Goal: Task Accomplishment & Management: Manage account settings

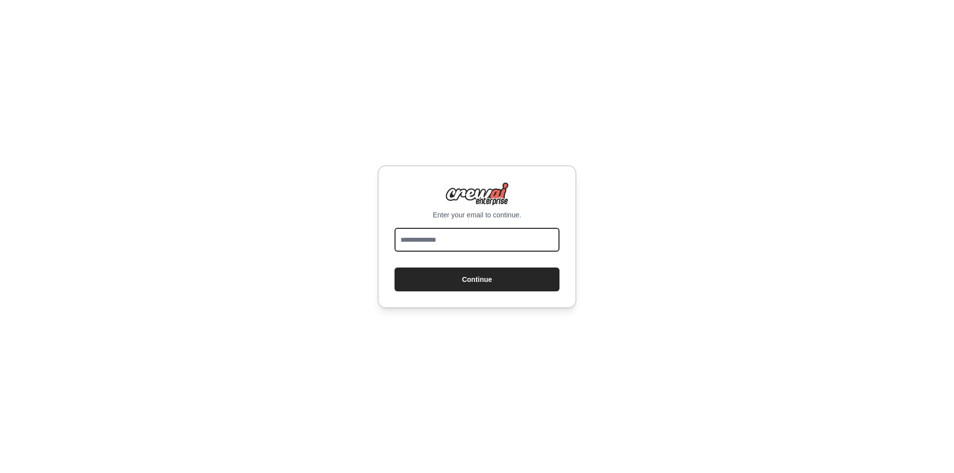
drag, startPoint x: 0, startPoint y: 0, endPoint x: 470, endPoint y: 234, distance: 525.0
click at [470, 234] on input "email" at bounding box center [476, 240] width 165 height 24
type input "**********"
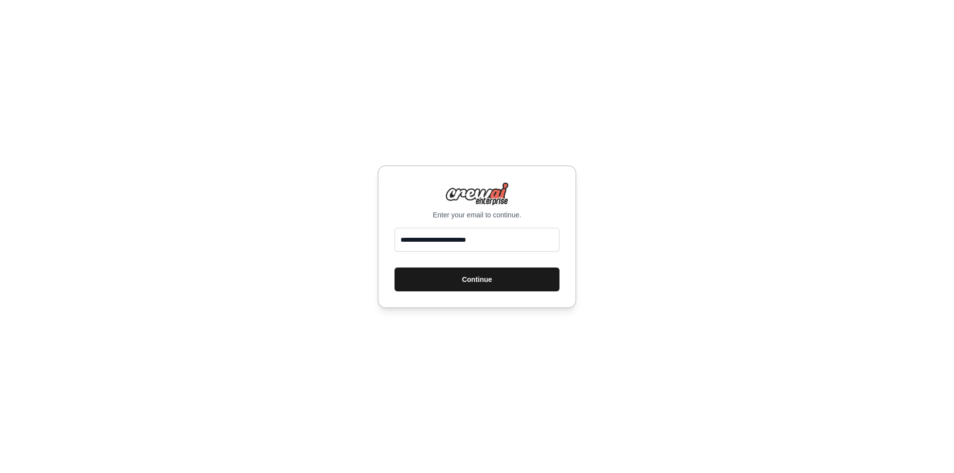
click at [443, 281] on button "Continue" at bounding box center [476, 280] width 165 height 24
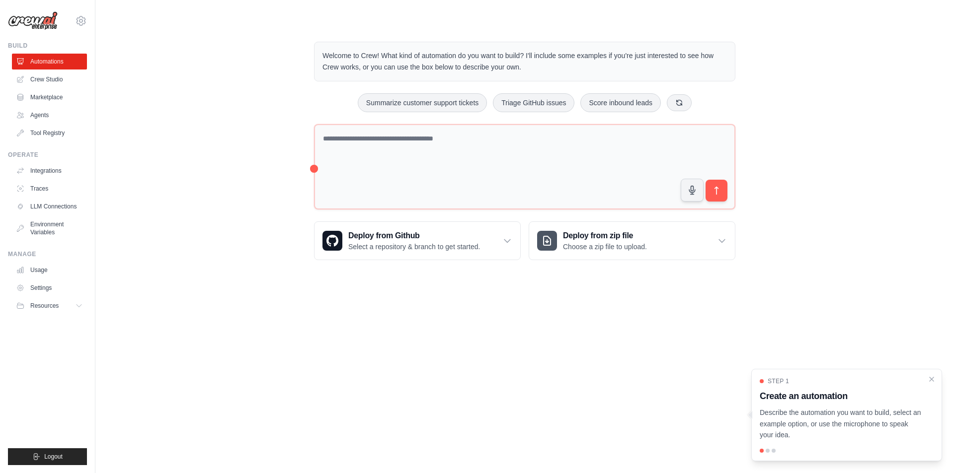
drag, startPoint x: 0, startPoint y: 0, endPoint x: 640, endPoint y: 332, distance: 721.1
click at [640, 332] on body "[EMAIL_ADDRESS][PERSON_NAME][DOMAIN_NAME] Settings Build Automations Crew Studio" at bounding box center [477, 236] width 954 height 473
click at [29, 114] on link "Agents" at bounding box center [50, 115] width 75 height 16
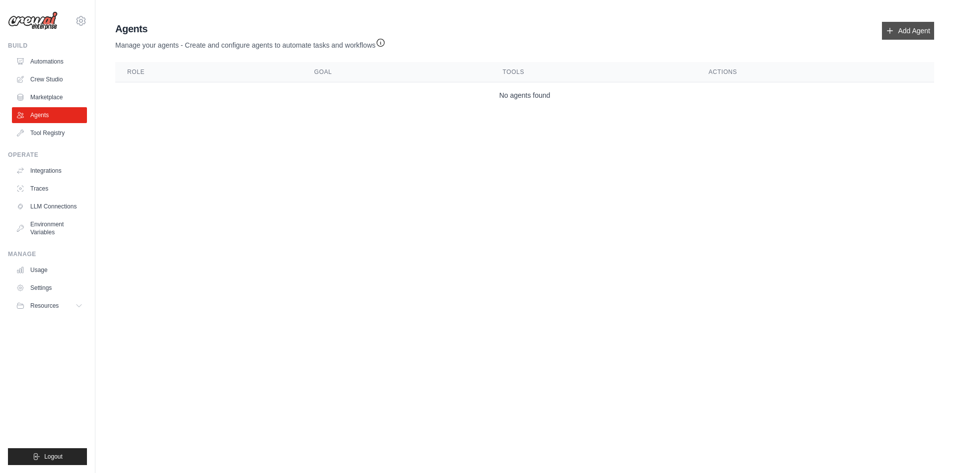
click at [917, 35] on link "Add Agent" at bounding box center [908, 31] width 52 height 18
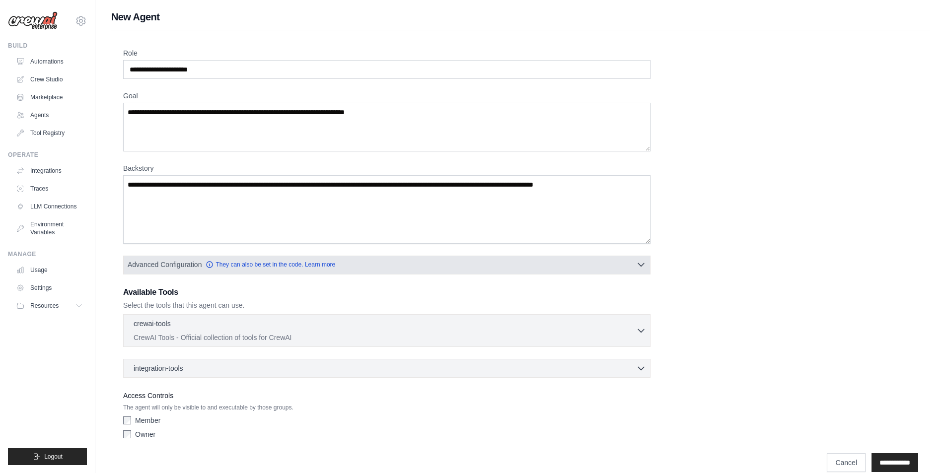
click at [643, 264] on icon "button" at bounding box center [641, 265] width 10 height 10
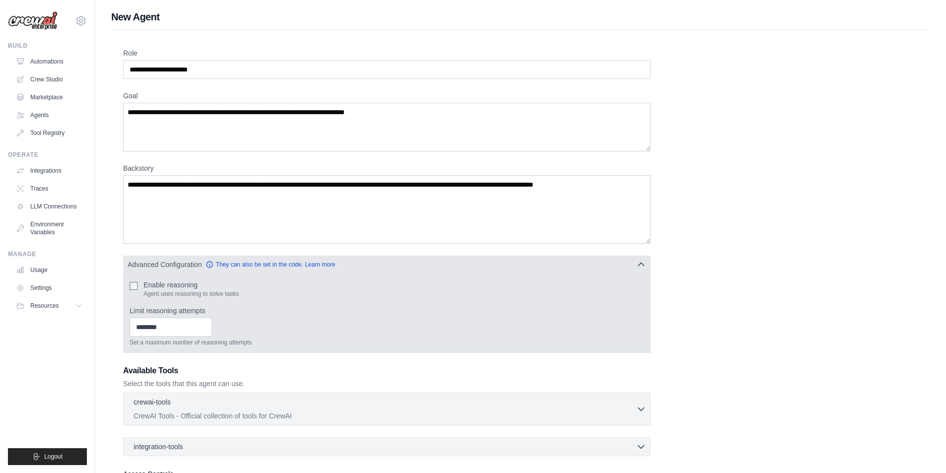
click at [643, 264] on icon "button" at bounding box center [641, 265] width 10 height 10
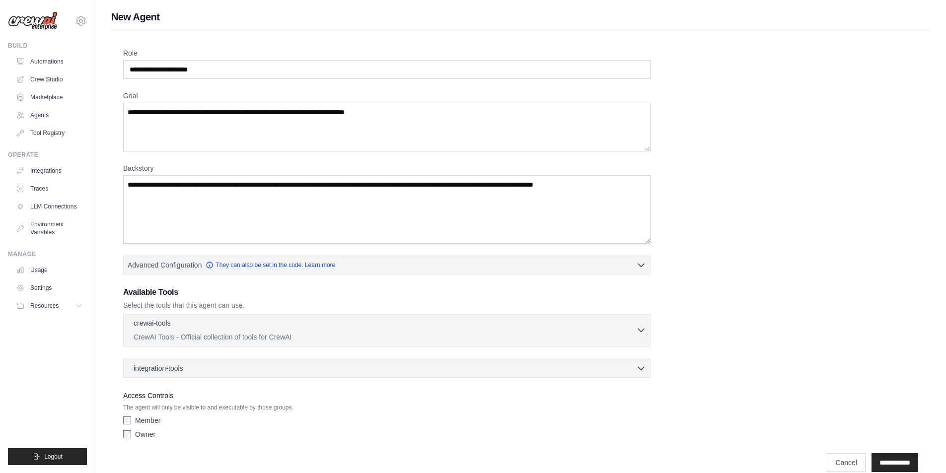
click at [643, 329] on icon "button" at bounding box center [641, 330] width 10 height 10
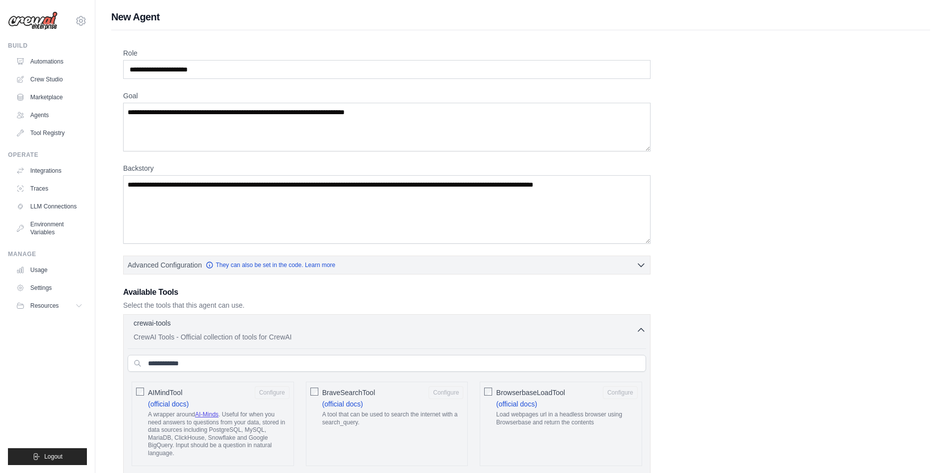
click at [643, 329] on icon "button" at bounding box center [641, 330] width 10 height 10
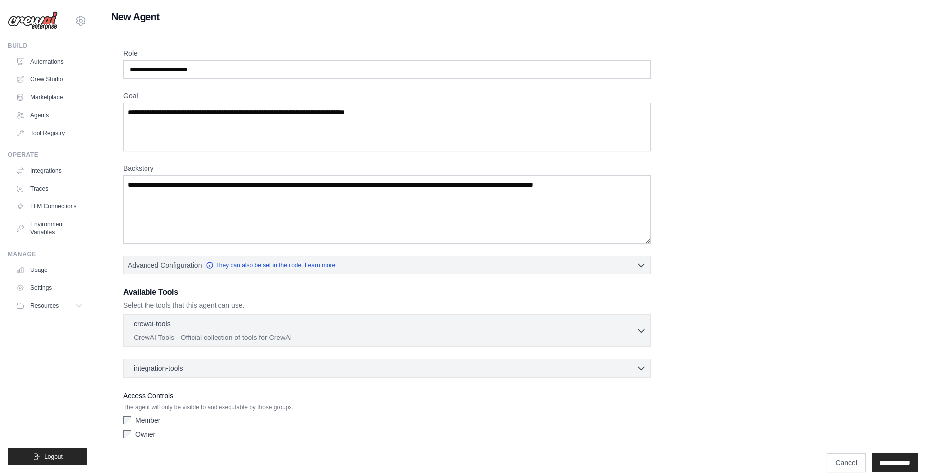
click at [677, 305] on div "Role Goal [GEOGRAPHIC_DATA] Advanced Configuration They can also be set in the …" at bounding box center [520, 245] width 795 height 395
click at [55, 212] on link "LLM Connections" at bounding box center [50, 207] width 75 height 16
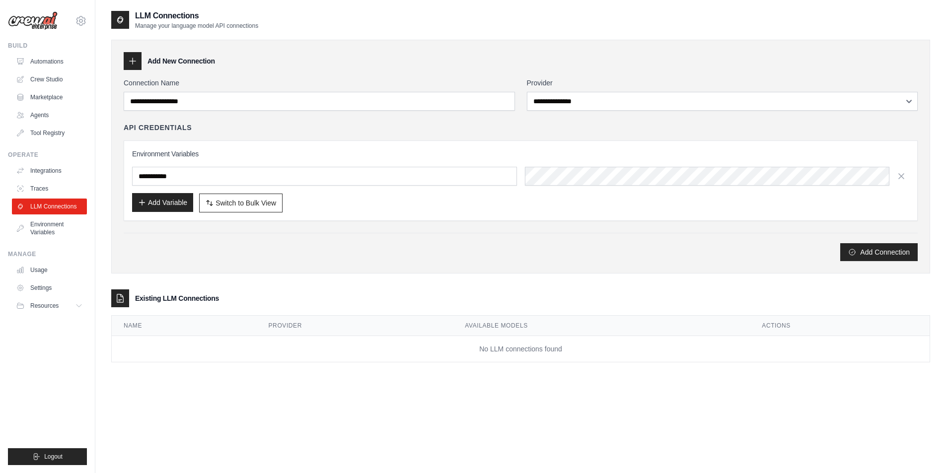
click at [150, 206] on button "Add Variable" at bounding box center [162, 202] width 61 height 19
click at [232, 199] on span "Switch to Bulk View" at bounding box center [246, 203] width 61 height 10
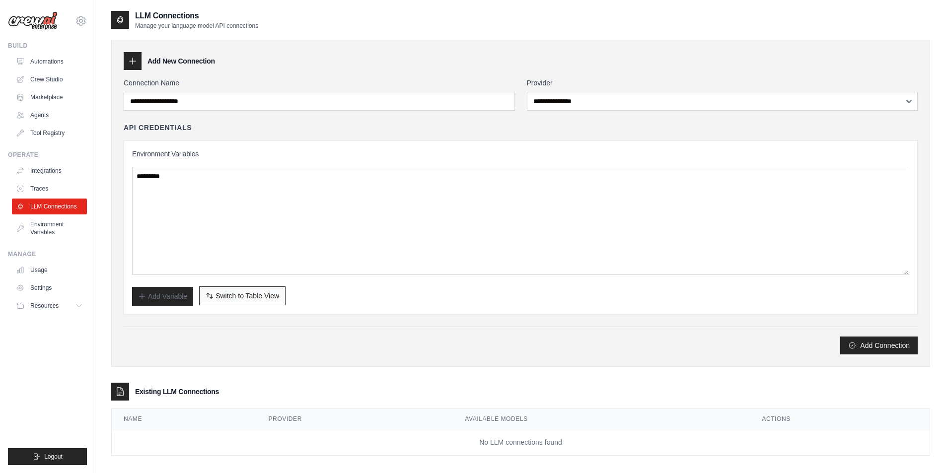
click at [243, 293] on span "Switch to Table View" at bounding box center [248, 296] width 64 height 10
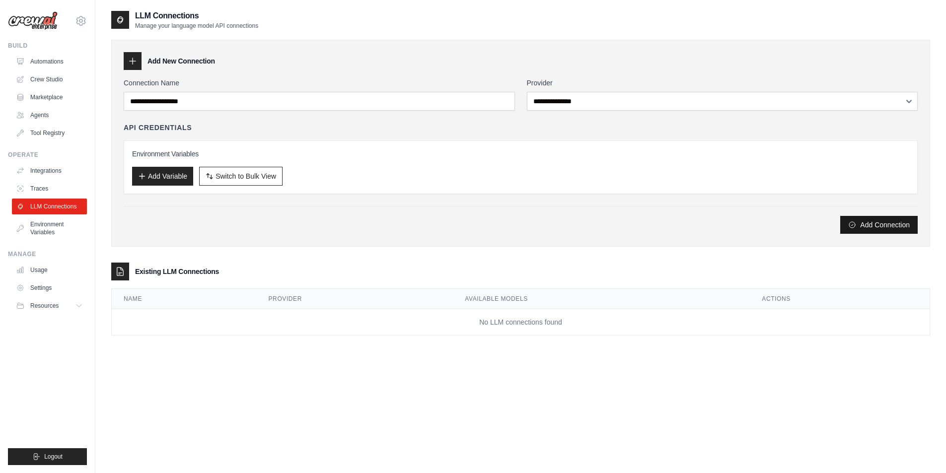
click at [881, 223] on button "Add Connection" at bounding box center [880, 225] width 78 height 18
click at [473, 91] on div "Connection Name" at bounding box center [319, 94] width 391 height 33
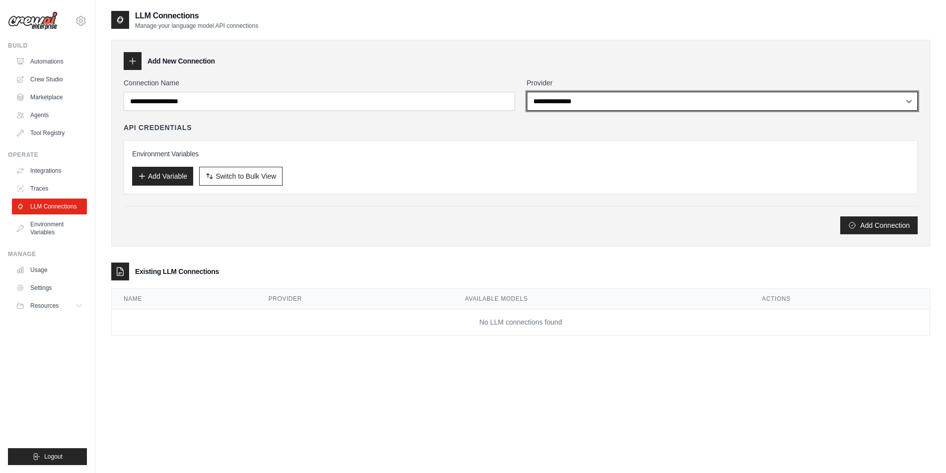
click at [537, 98] on select "**********" at bounding box center [722, 101] width 391 height 19
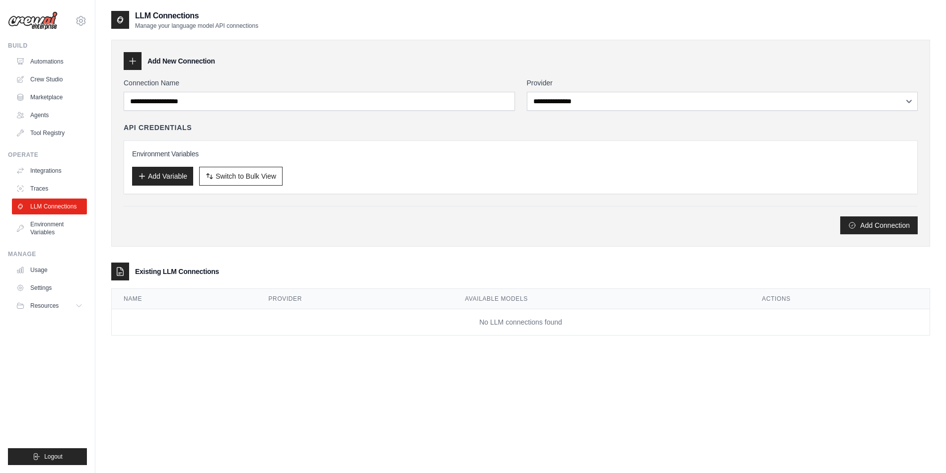
click at [605, 33] on div "**********" at bounding box center [520, 183] width 819 height 306
click at [57, 62] on link "Automations" at bounding box center [50, 62] width 75 height 16
